Goal: Check status

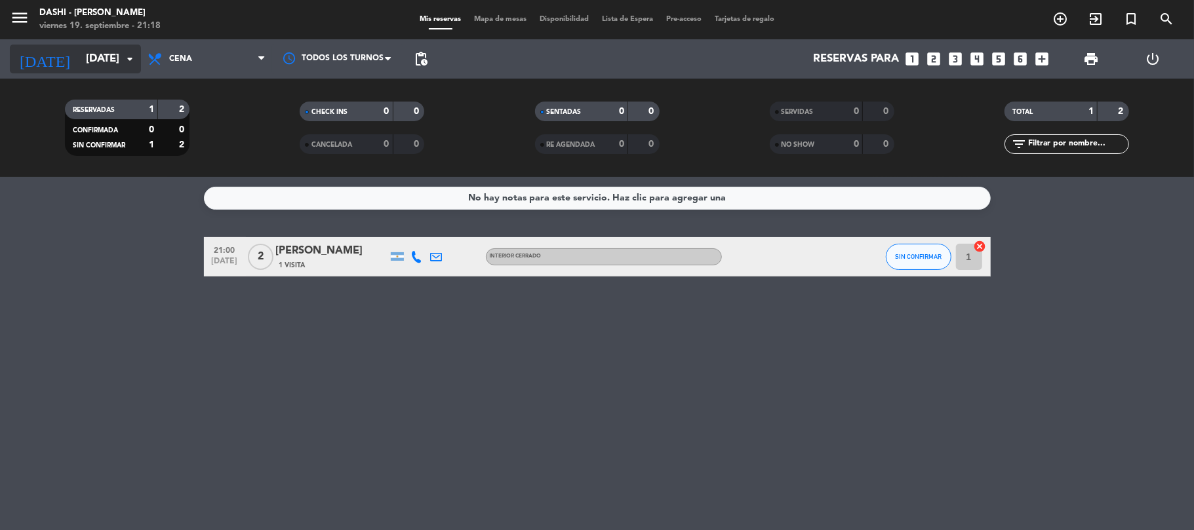
click at [113, 66] on input "[DATE]" at bounding box center [150, 60] width 142 height 26
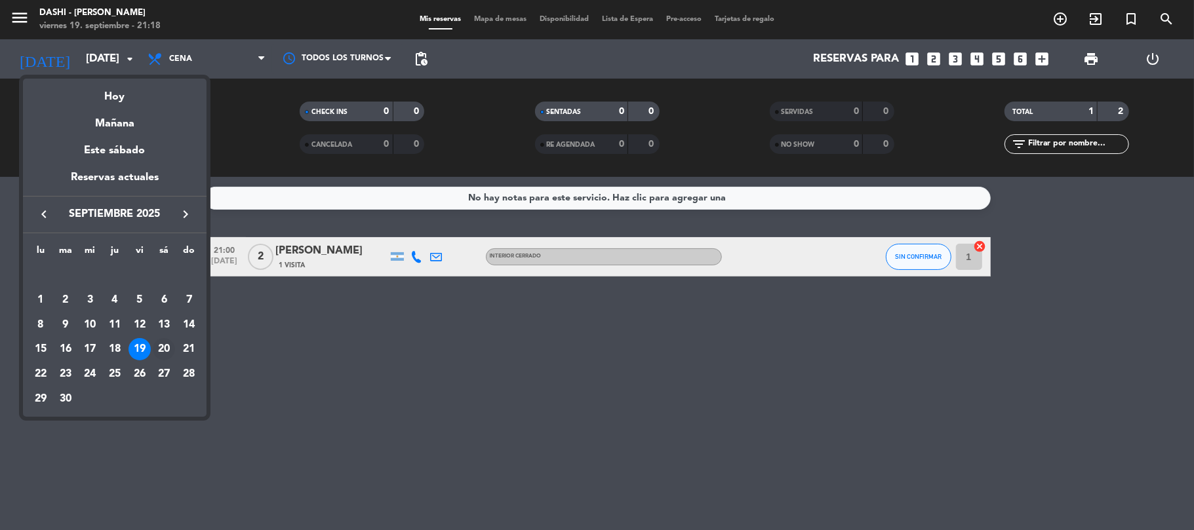
click at [167, 342] on div "20" at bounding box center [164, 349] width 22 height 22
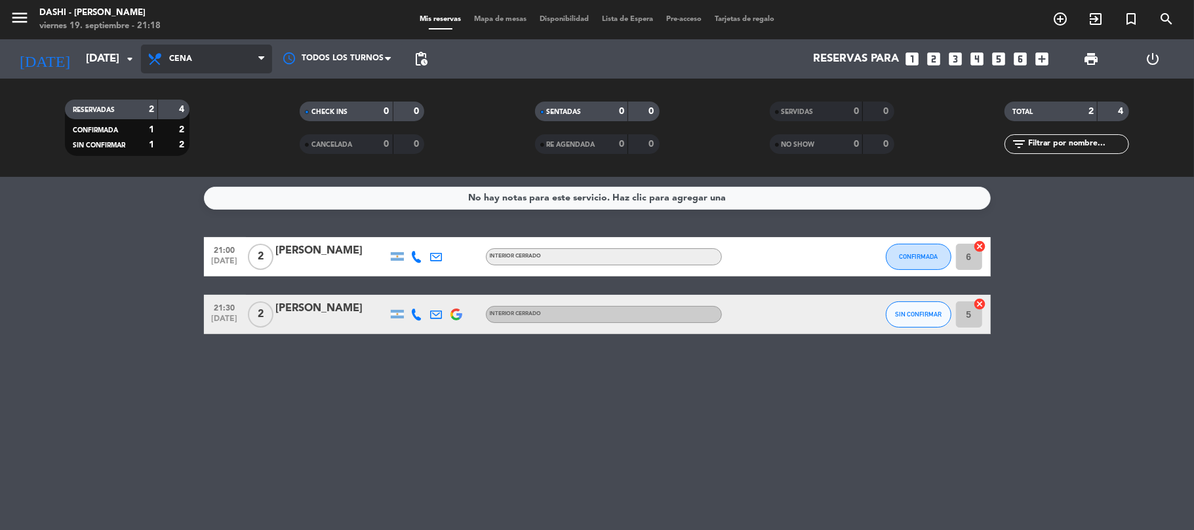
click at [198, 55] on span "Cena" at bounding box center [206, 59] width 131 height 29
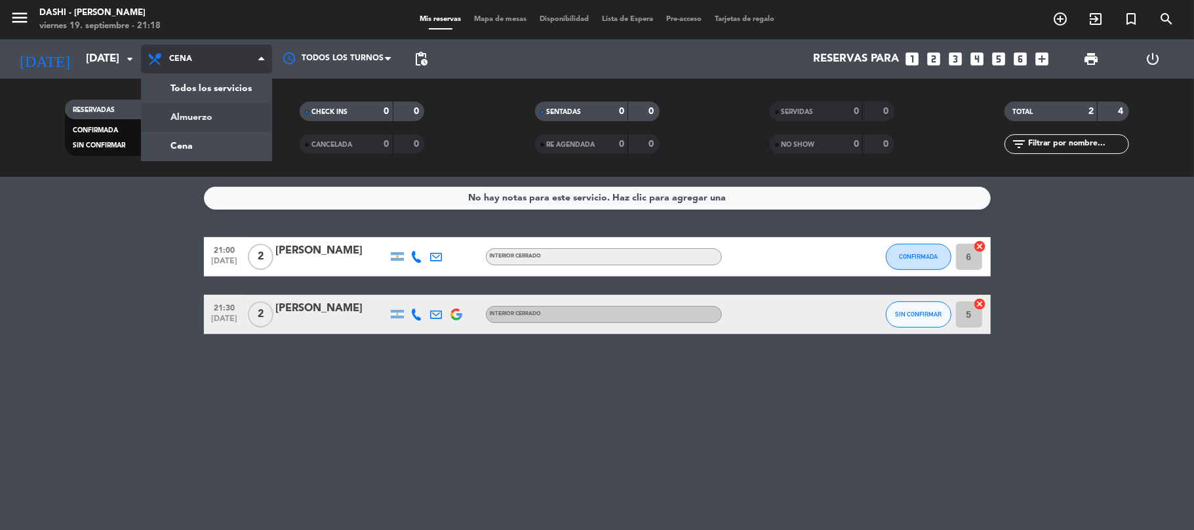
click at [202, 106] on div "menu Dashi - [PERSON_NAME] [DATE] 19. septiembre - 21:18 Mis reservas Mapa de m…" at bounding box center [597, 88] width 1194 height 177
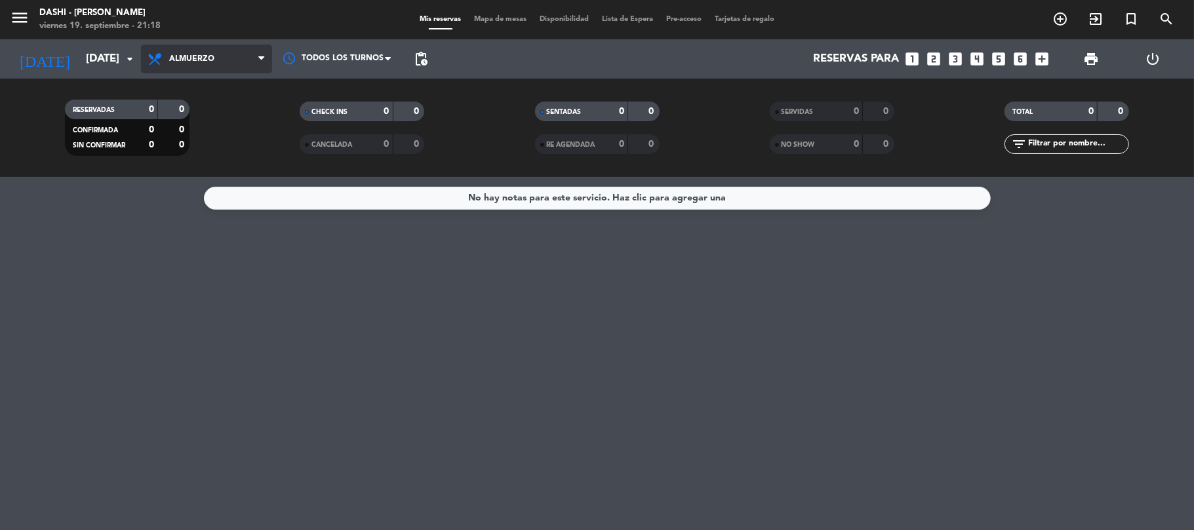
click at [212, 56] on span "Almuerzo" at bounding box center [191, 58] width 45 height 9
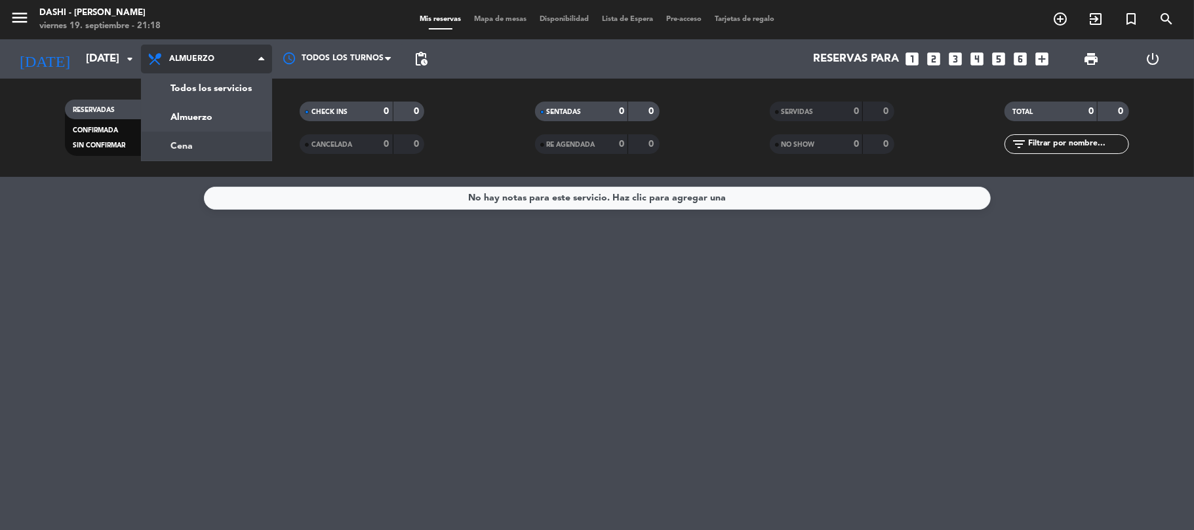
click at [186, 143] on div "menu Dashi - [PERSON_NAME] [DATE] 19. septiembre - 21:18 Mis reservas Mapa de m…" at bounding box center [597, 88] width 1194 height 177
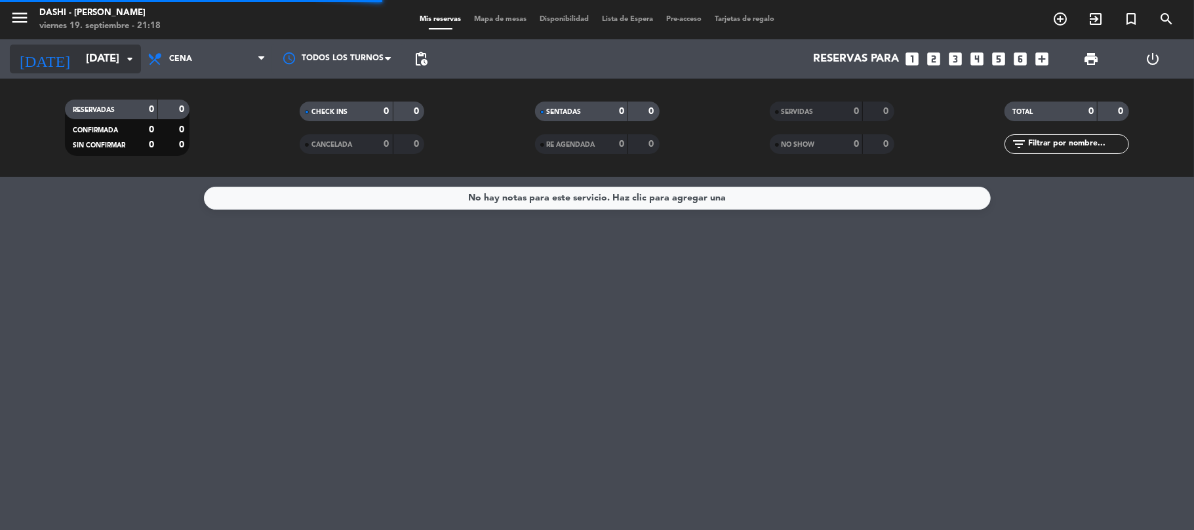
click at [116, 61] on input "[DATE]" at bounding box center [150, 60] width 142 height 26
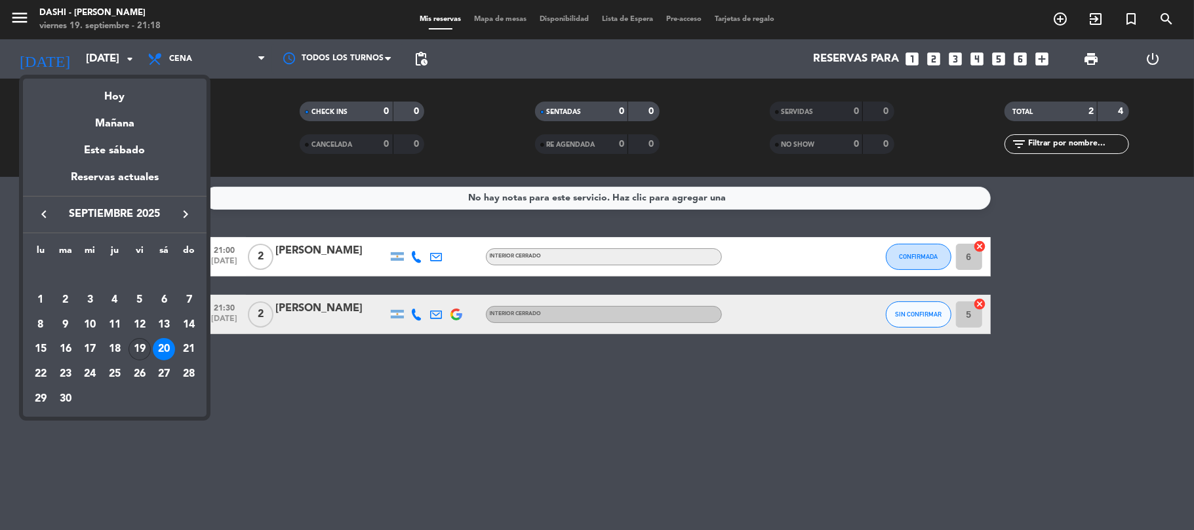
click at [137, 350] on div "19" at bounding box center [140, 349] width 22 height 22
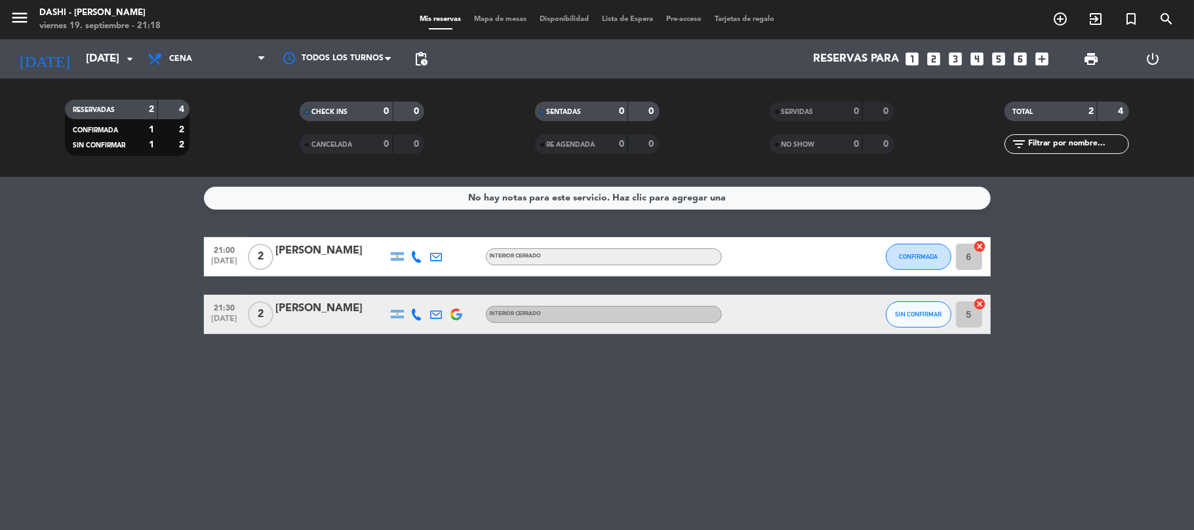
type input "[DATE]"
